Goal: Book appointment/travel/reservation

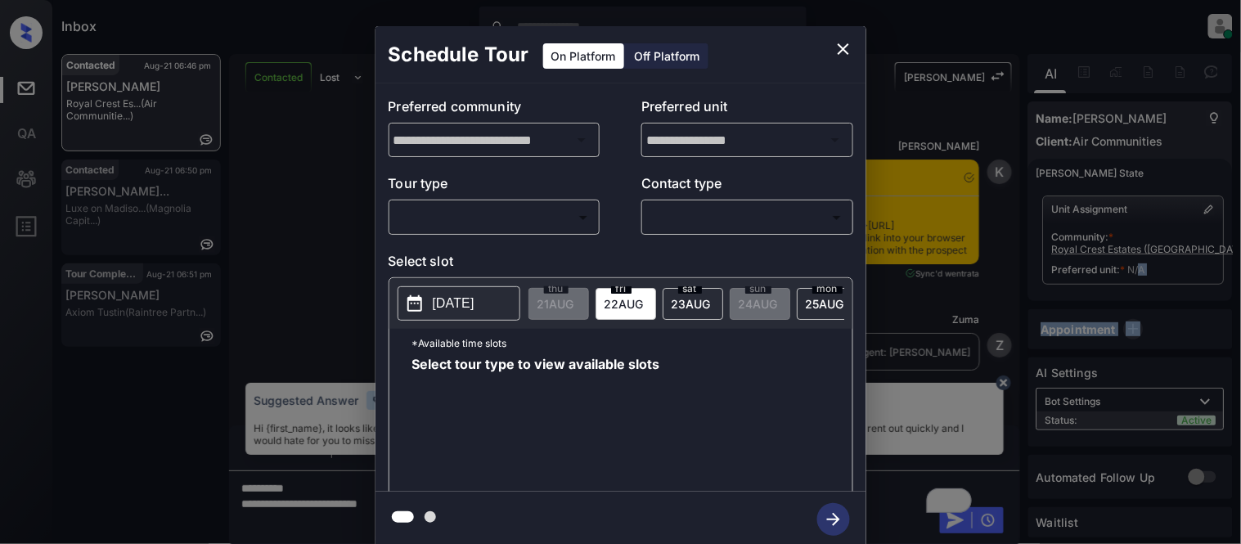
scroll to position [3427, 0]
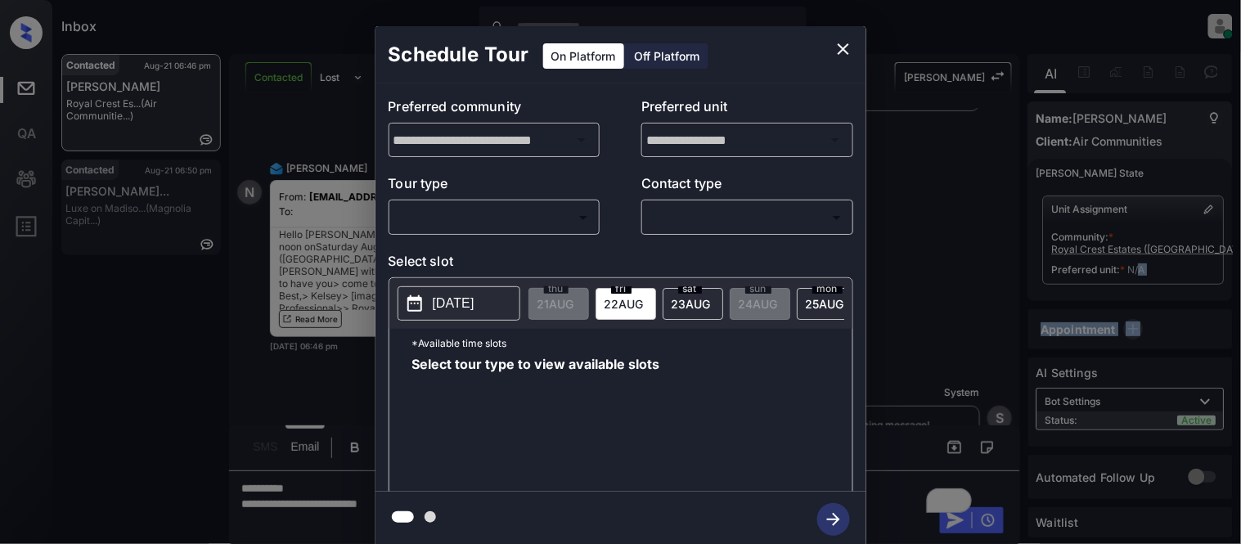
click at [569, 214] on body "Inbox Kristina Cataag Online Set yourself offline Set yourself on break Profile…" at bounding box center [620, 272] width 1241 height 544
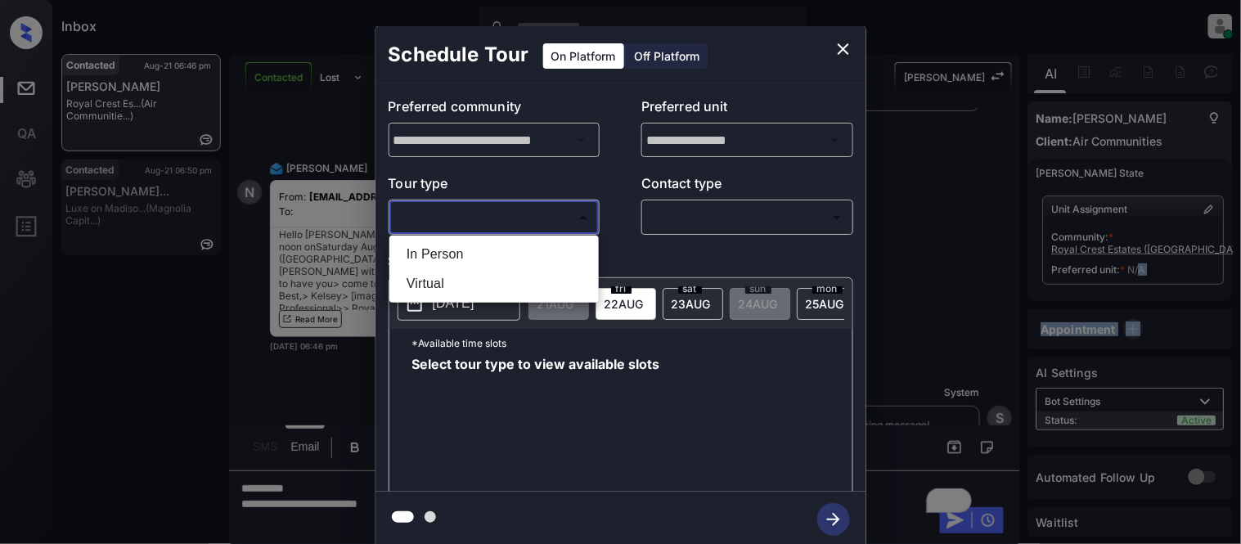
click at [485, 254] on li "In Person" at bounding box center [493, 254] width 201 height 29
type input "********"
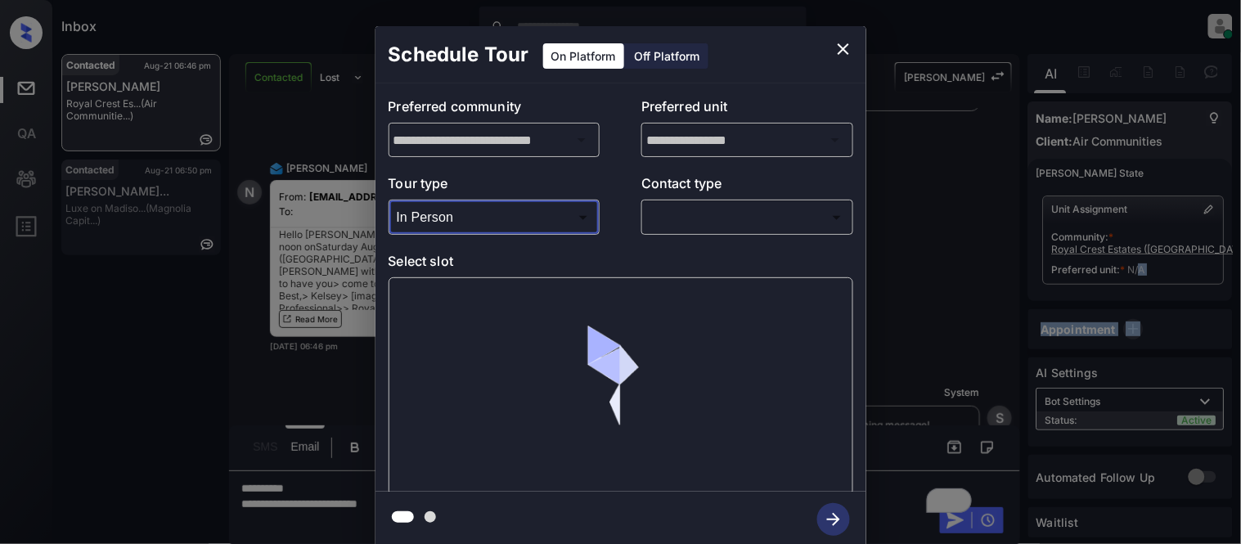
click at [722, 213] on body "Inbox Kristina Cataag Online Set yourself offline Set yourself on break Profile…" at bounding box center [620, 272] width 1241 height 544
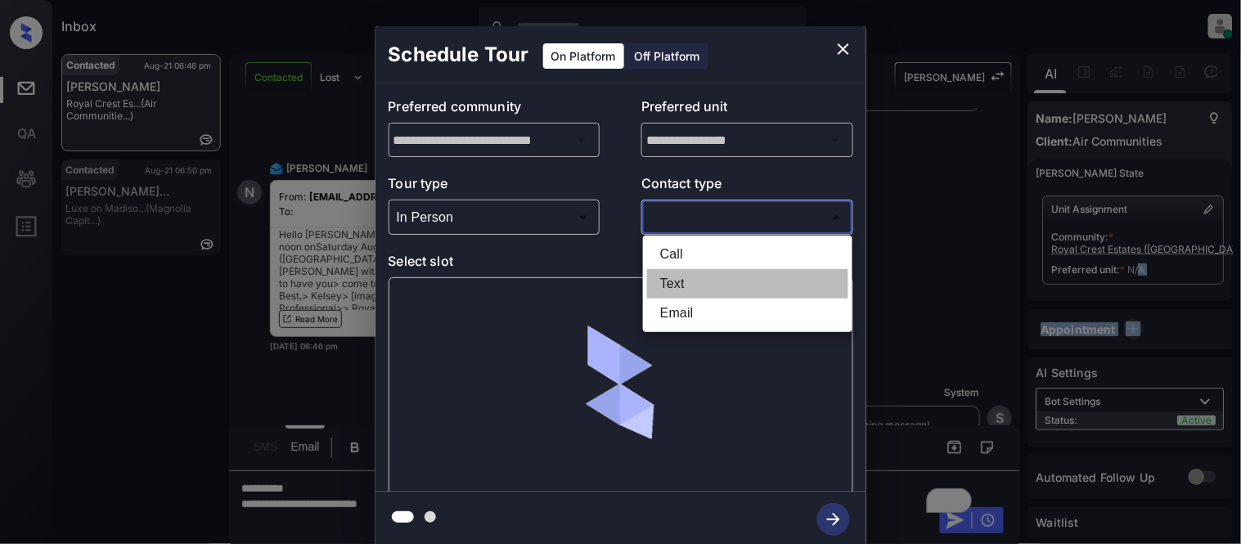
click at [707, 280] on li "Text" at bounding box center [747, 283] width 201 height 29
type input "****"
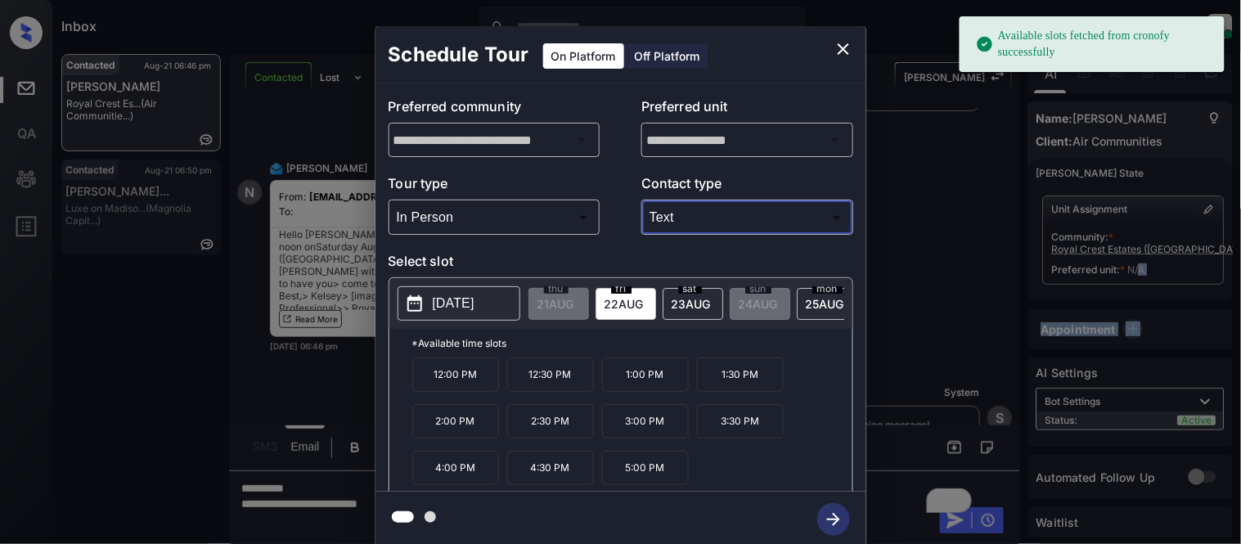
click at [431, 300] on button "2025-08-22" at bounding box center [459, 303] width 123 height 34
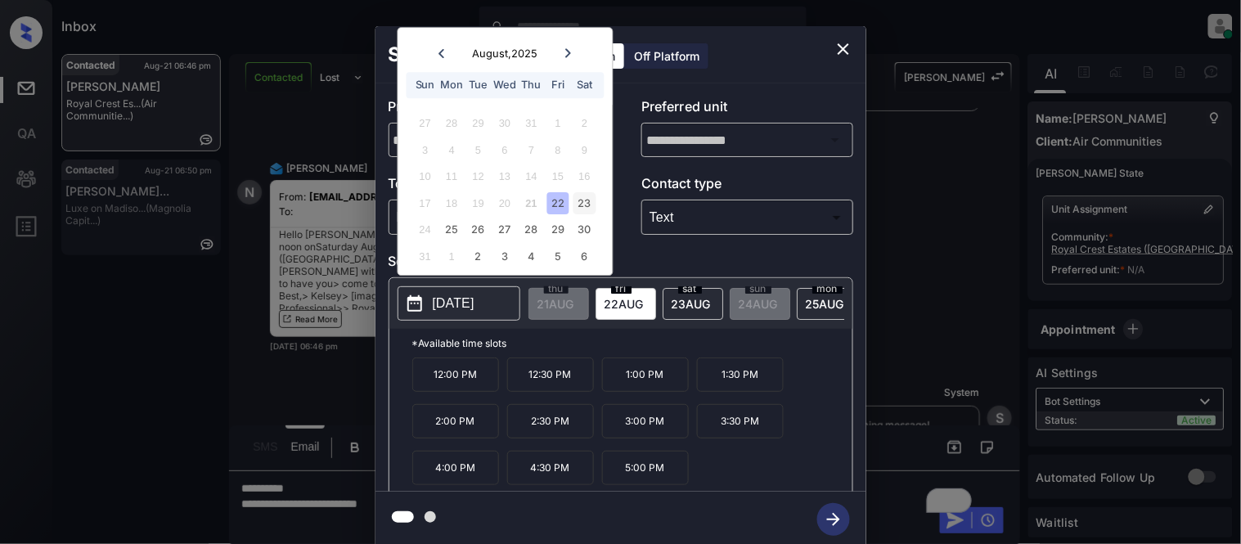
click at [579, 205] on div "23" at bounding box center [584, 203] width 22 height 22
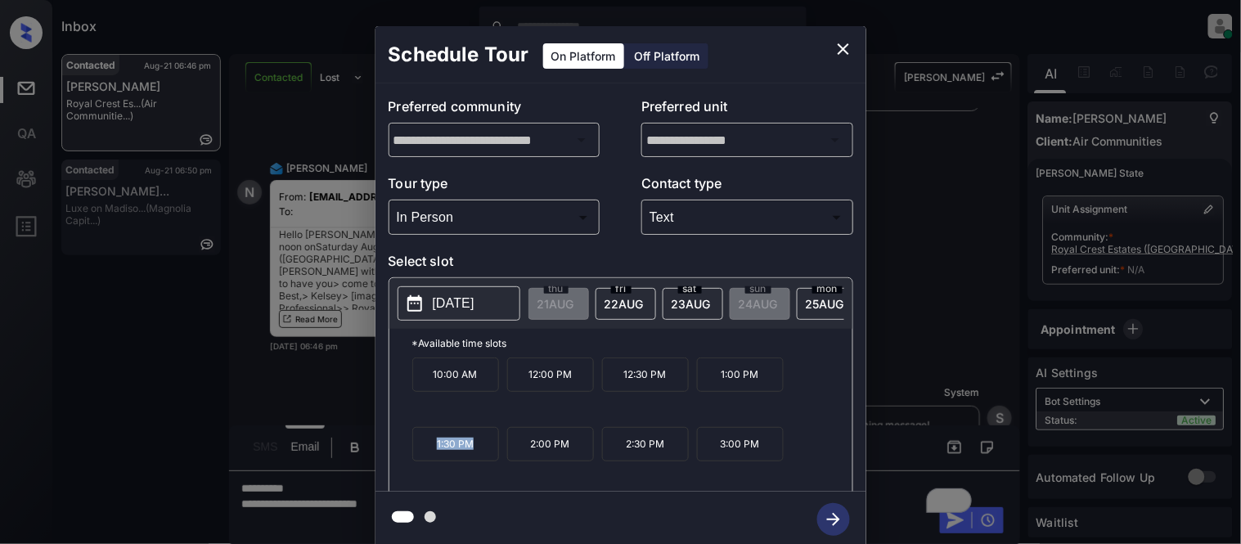
drag, startPoint x: 425, startPoint y: 455, endPoint x: 471, endPoint y: 454, distance: 45.8
click at [471, 454] on p "1:30 PM" at bounding box center [455, 444] width 87 height 34
copy p "1:30 PM"
click at [355, 508] on div "**********" at bounding box center [620, 286] width 1241 height 573
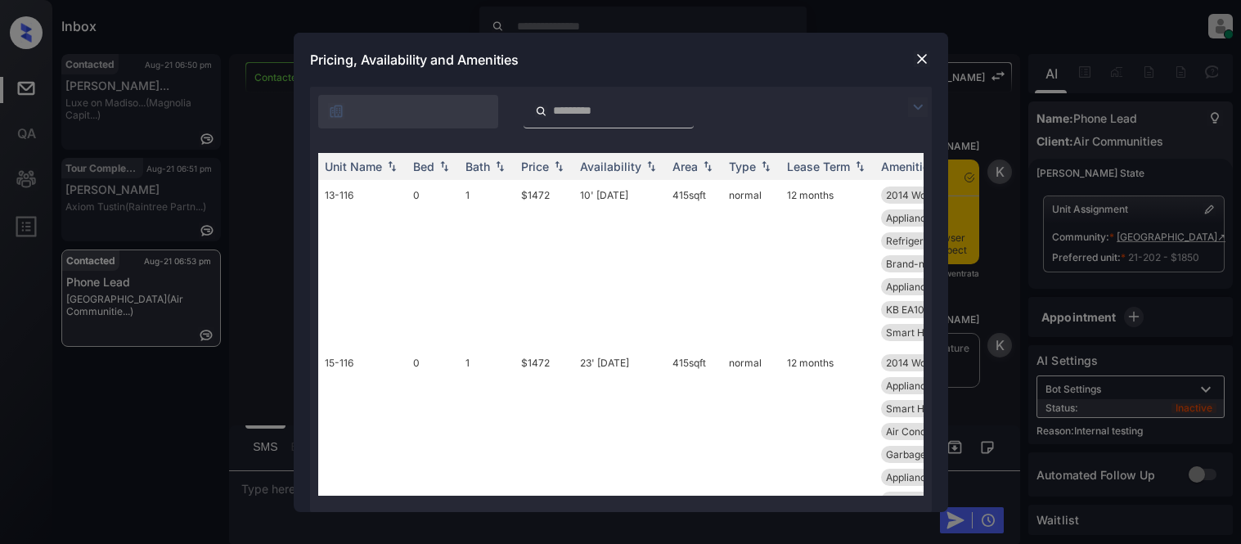
click at [917, 104] on img at bounding box center [918, 107] width 20 height 20
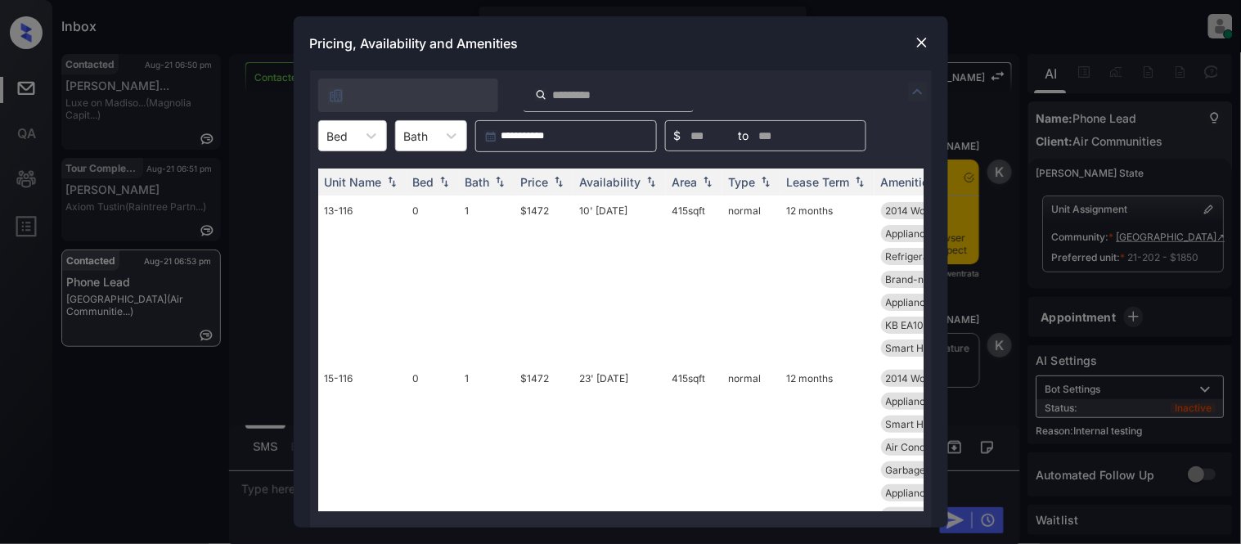
scroll to position [4, 0]
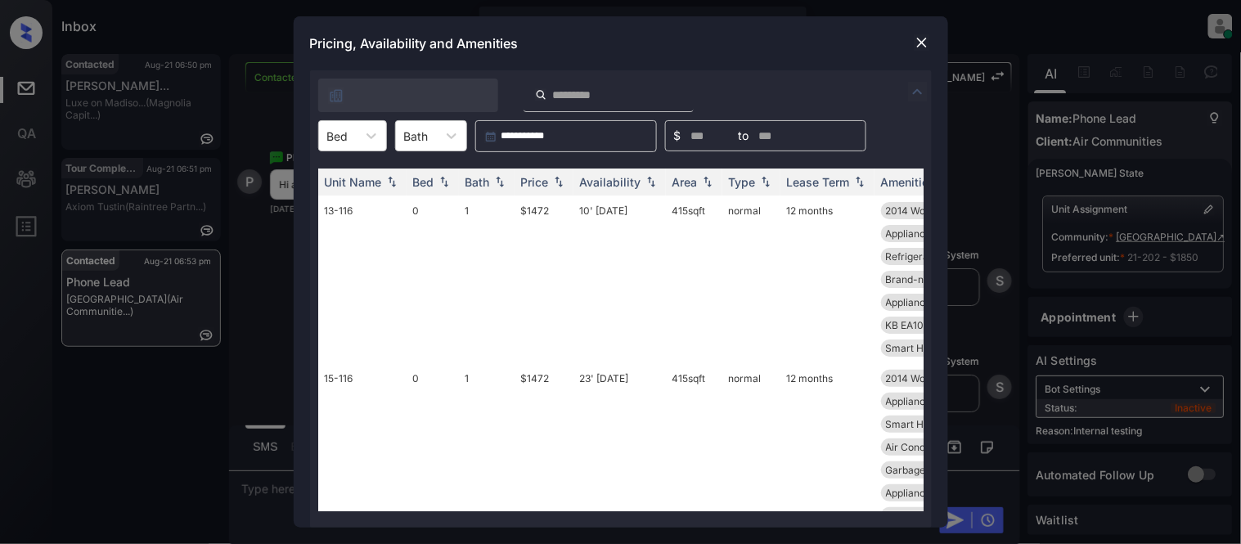
click at [357, 131] on div at bounding box center [371, 135] width 29 height 29
click at [348, 204] on div "1" at bounding box center [352, 205] width 69 height 29
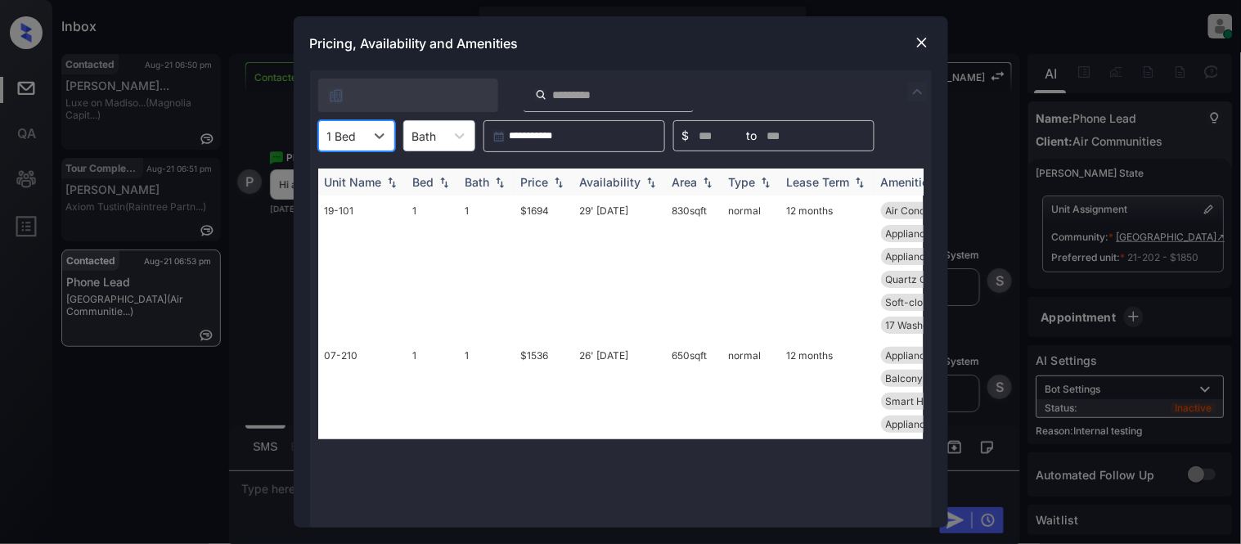
click at [519, 183] on th "Price" at bounding box center [544, 182] width 59 height 27
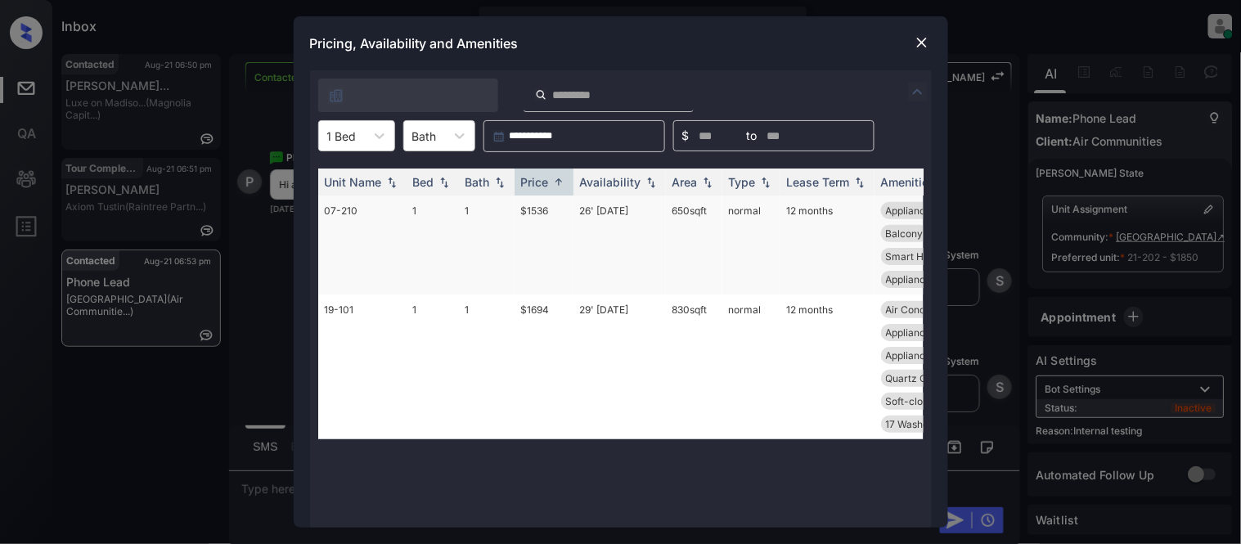
click at [604, 207] on td "26' [DATE]" at bounding box center [619, 244] width 92 height 99
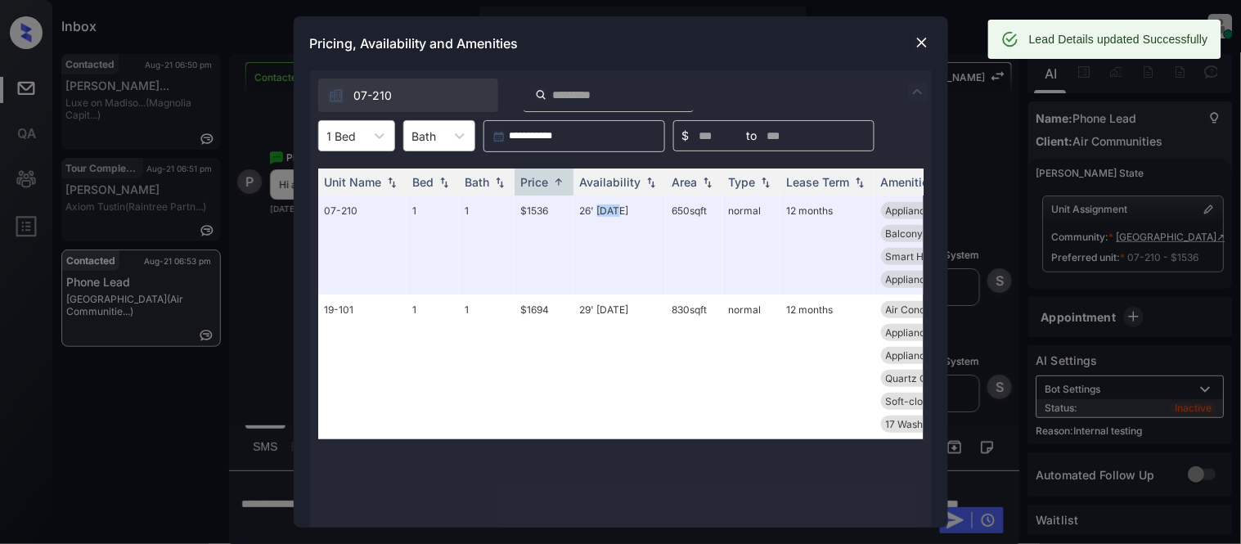
click at [918, 42] on img at bounding box center [922, 42] width 16 height 16
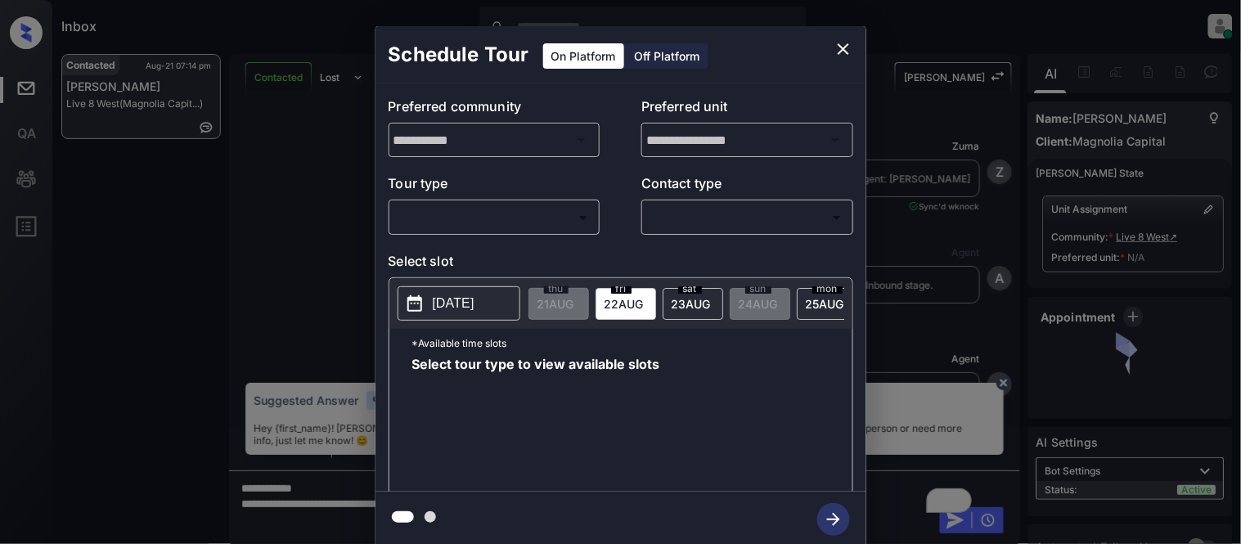
scroll to position [736, 0]
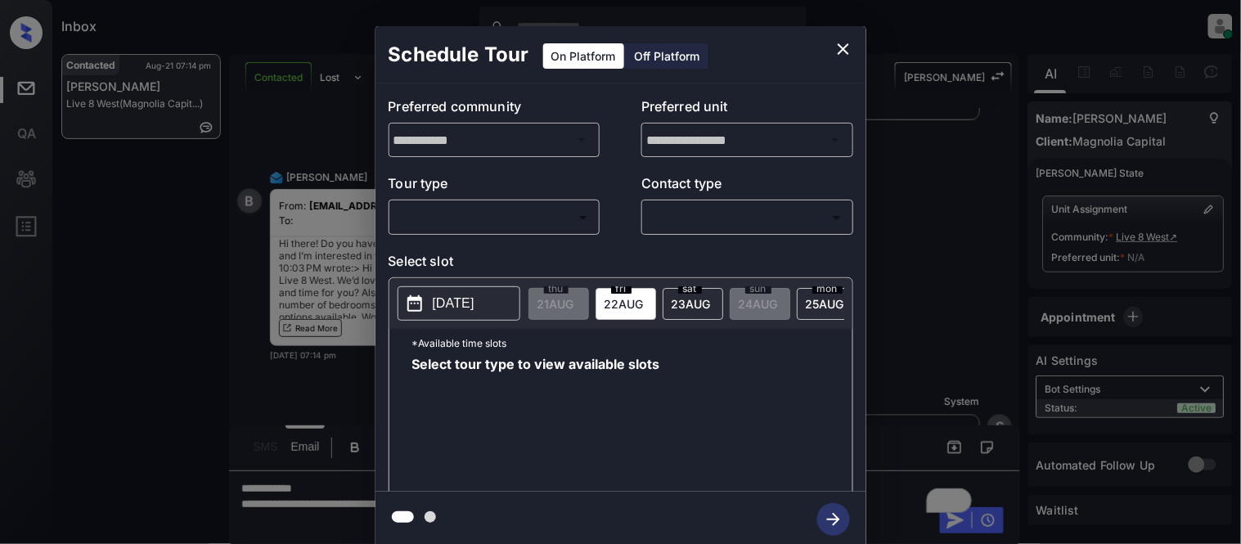
click at [432, 208] on body "Inbox Kristina Cataag Online Set yourself offline Set yourself on break Profile…" at bounding box center [620, 272] width 1241 height 544
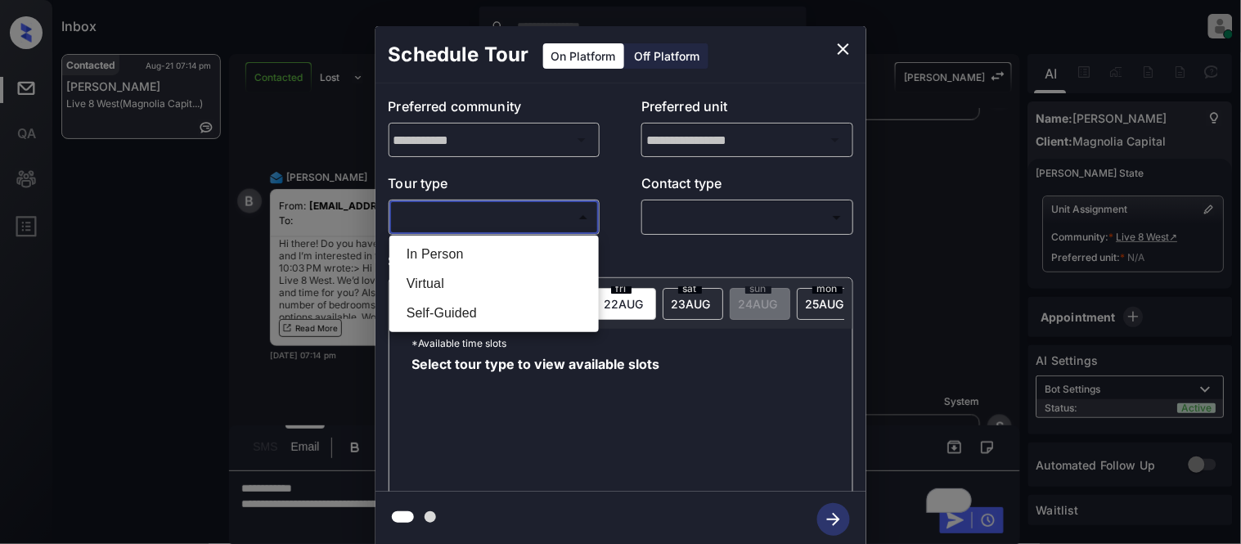
click at [432, 250] on li "In Person" at bounding box center [493, 254] width 201 height 29
type input "********"
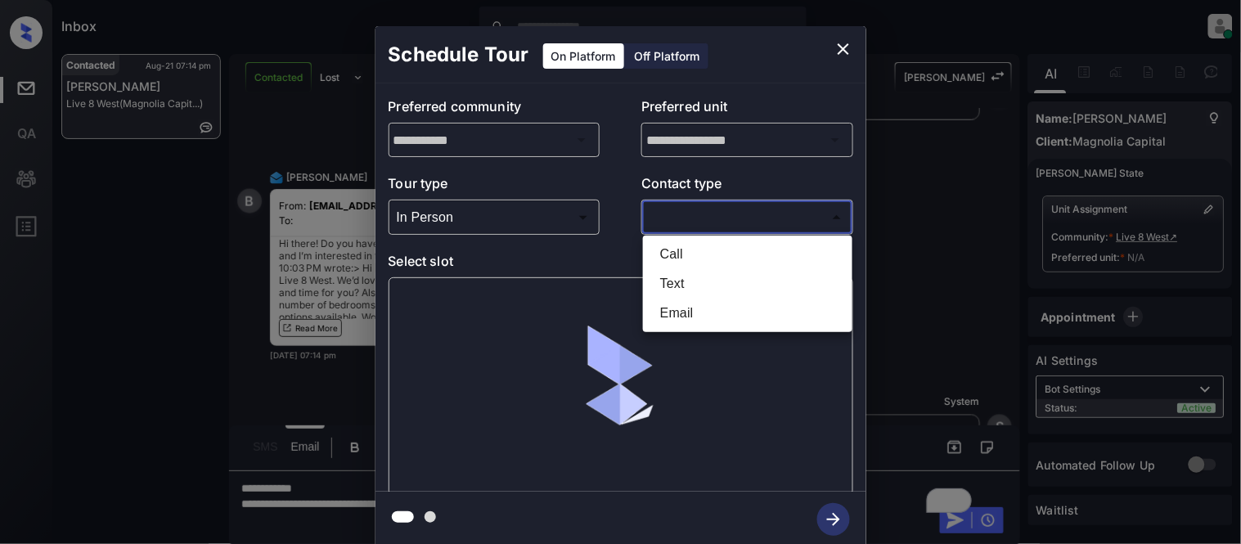
click at [738, 229] on body "Inbox Kristina Cataag Online Set yourself offline Set yourself on break Profile…" at bounding box center [620, 272] width 1241 height 544
click at [698, 289] on li "Text" at bounding box center [747, 283] width 201 height 29
type input "****"
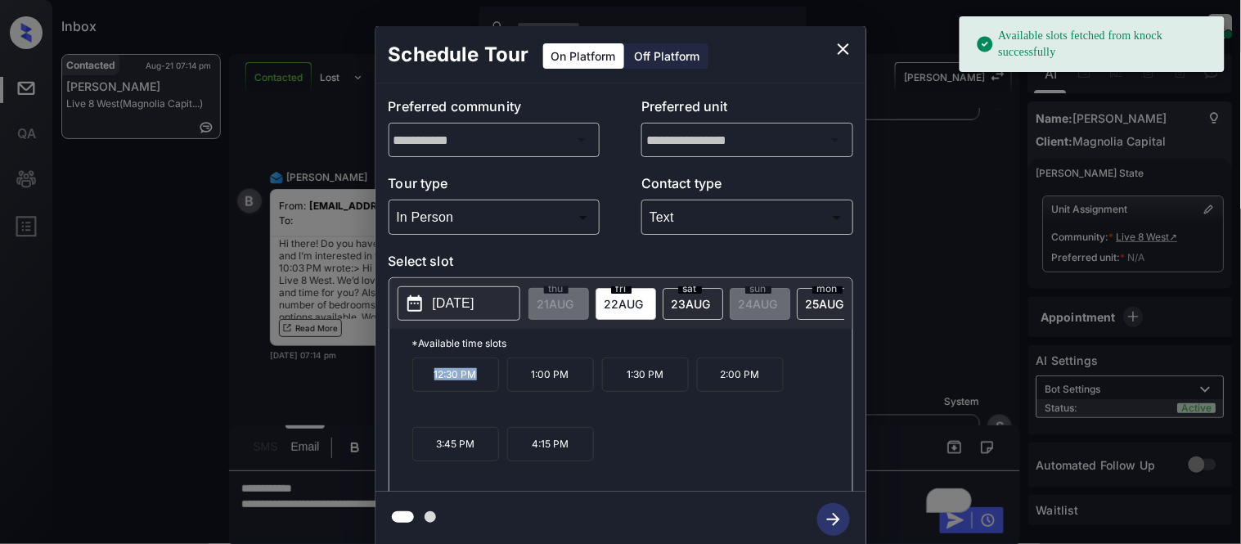
drag, startPoint x: 428, startPoint y: 388, endPoint x: 497, endPoint y: 388, distance: 68.7
click at [497, 388] on p "12:30 PM" at bounding box center [455, 374] width 87 height 34
copy p "12:30 PM"
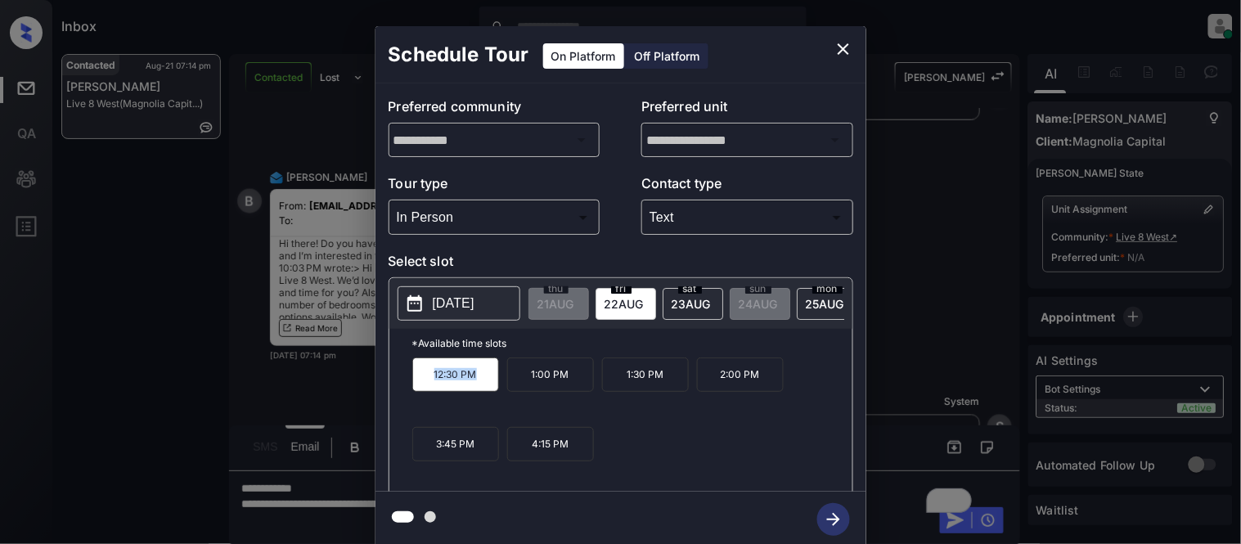
click at [325, 384] on div "**********" at bounding box center [620, 286] width 1241 height 573
